Goal: Find specific page/section: Find specific page/section

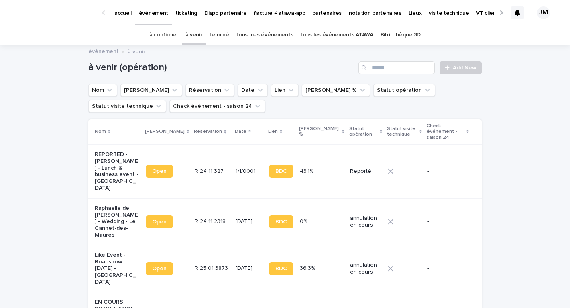
click at [174, 34] on link "à confirmer" at bounding box center [163, 35] width 29 height 19
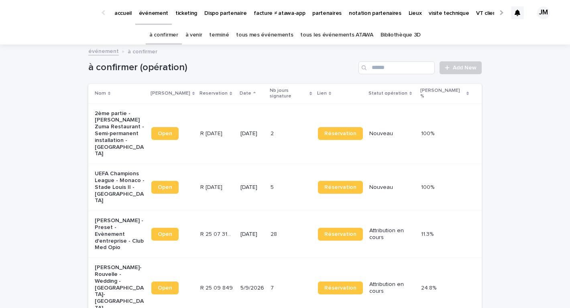
click at [329, 37] on link "tous les événements ATAWA" at bounding box center [336, 35] width 73 height 19
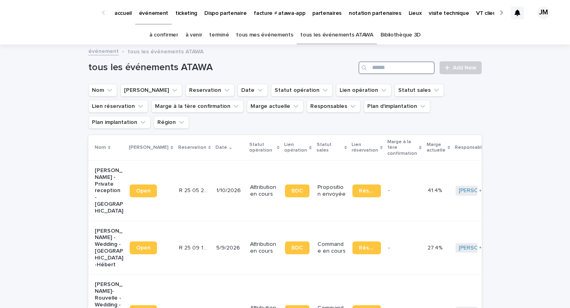
click at [399, 71] on input "Search" at bounding box center [396, 67] width 76 height 13
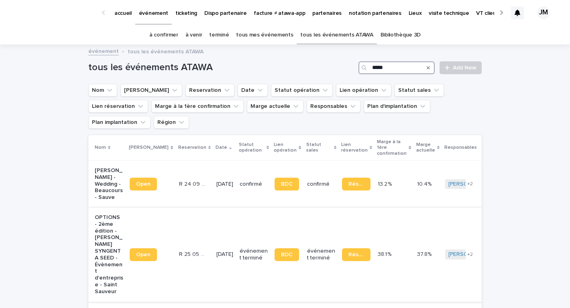
type input "*****"
click at [275, 208] on td "BDC" at bounding box center [287, 255] width 32 height 94
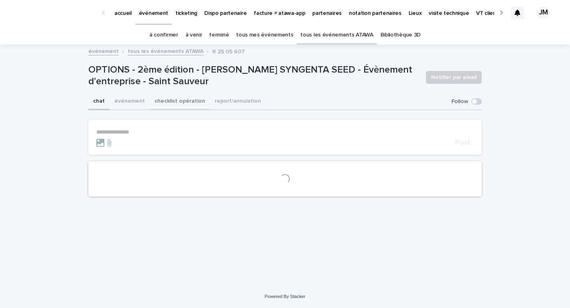
click at [161, 108] on button "checklist opération" at bounding box center [180, 102] width 60 height 17
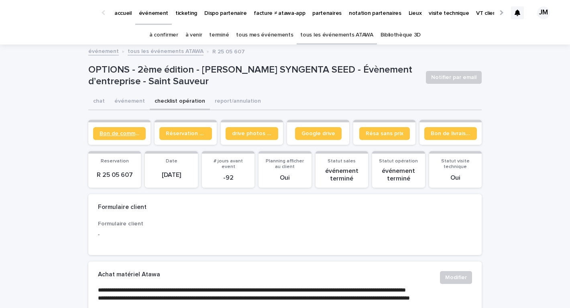
click at [136, 140] on link "Bon de commande" at bounding box center [119, 133] width 53 height 13
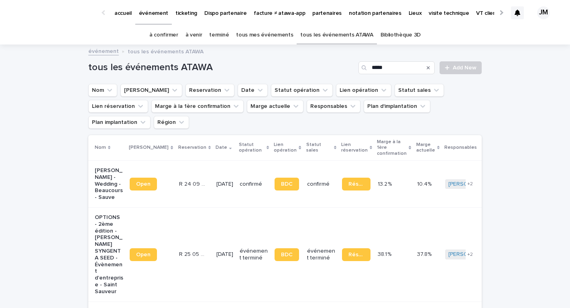
click at [220, 179] on div "[DATE]" at bounding box center [224, 183] width 17 height 8
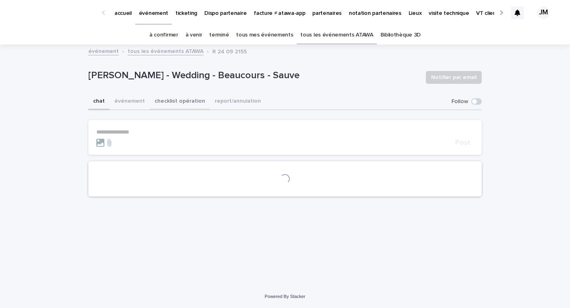
click at [183, 100] on button "checklist opération" at bounding box center [180, 102] width 60 height 17
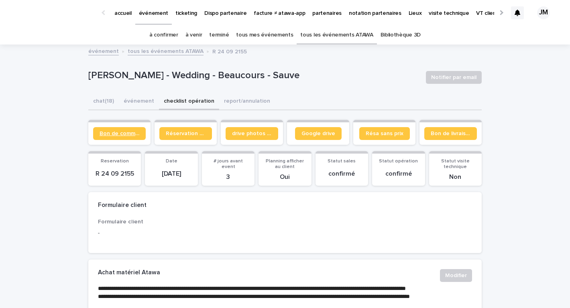
click at [128, 131] on span "Bon de commande" at bounding box center [120, 134] width 40 height 6
click at [103, 97] on button "chat (18)" at bounding box center [103, 102] width 31 height 17
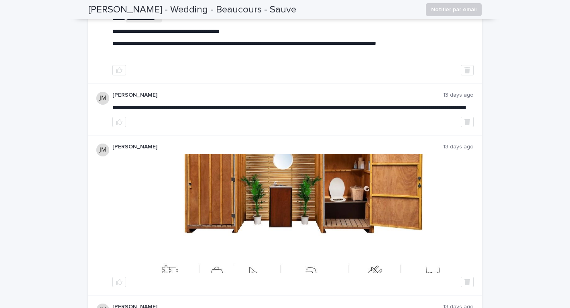
scroll to position [180, 0]
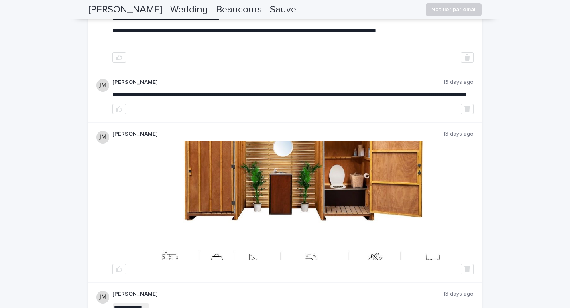
click at [216, 173] on img at bounding box center [293, 200] width 360 height 119
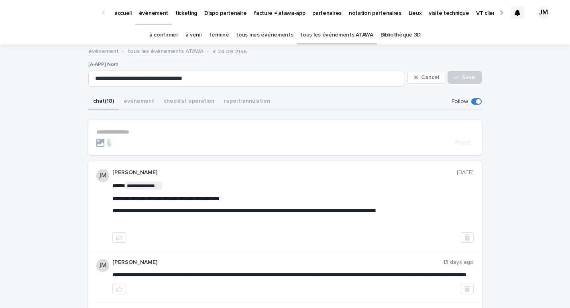
click at [178, 39] on link "à confirmer" at bounding box center [163, 35] width 29 height 19
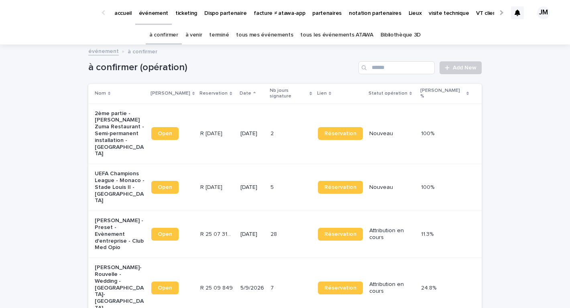
click at [172, 36] on link "à confirmer" at bounding box center [163, 35] width 29 height 19
click at [188, 35] on div "à venir" at bounding box center [194, 35] width 24 height 19
click at [191, 35] on link "à venir" at bounding box center [193, 35] width 17 height 19
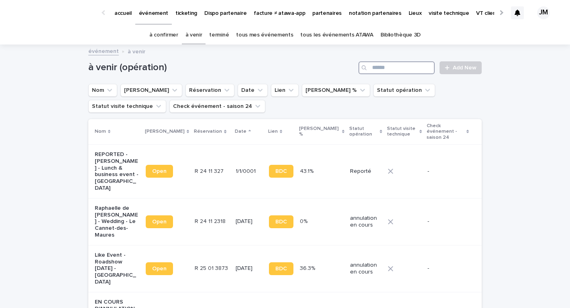
click at [427, 63] on input "Search" at bounding box center [396, 67] width 76 height 13
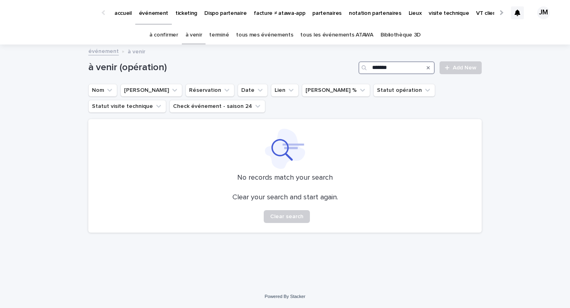
type input "*******"
click at [346, 28] on link "tous les événements ATAWA" at bounding box center [336, 35] width 73 height 19
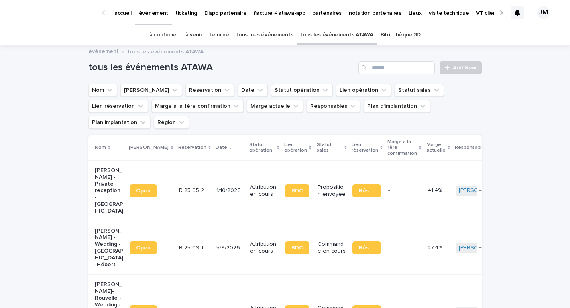
click at [313, 35] on link "tous les événements ATAWA" at bounding box center [336, 35] width 73 height 19
click at [418, 71] on input "Search" at bounding box center [396, 67] width 76 height 13
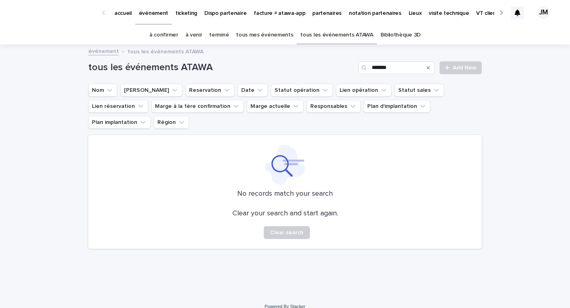
type input "*******"
click at [337, 37] on link "tous les événements ATAWA" at bounding box center [336, 35] width 73 height 19
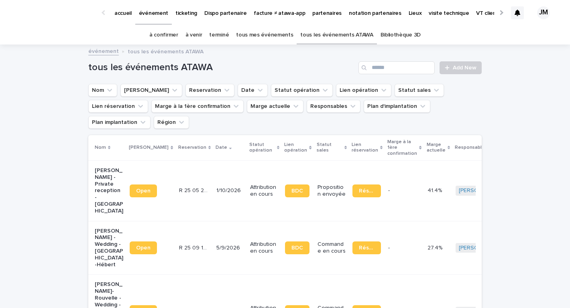
click at [390, 65] on input "Search" at bounding box center [396, 67] width 76 height 13
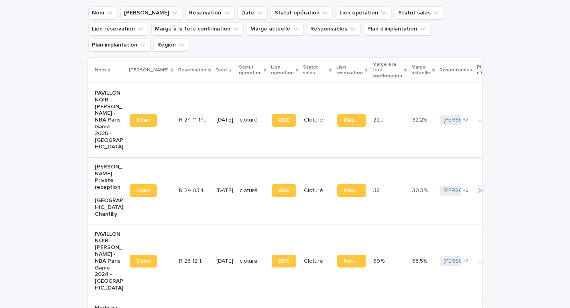
scroll to position [77, 0]
type input "********"
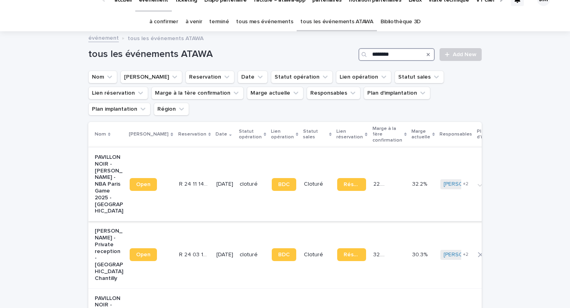
scroll to position [14, 0]
